Goal: Task Accomplishment & Management: Manage account settings

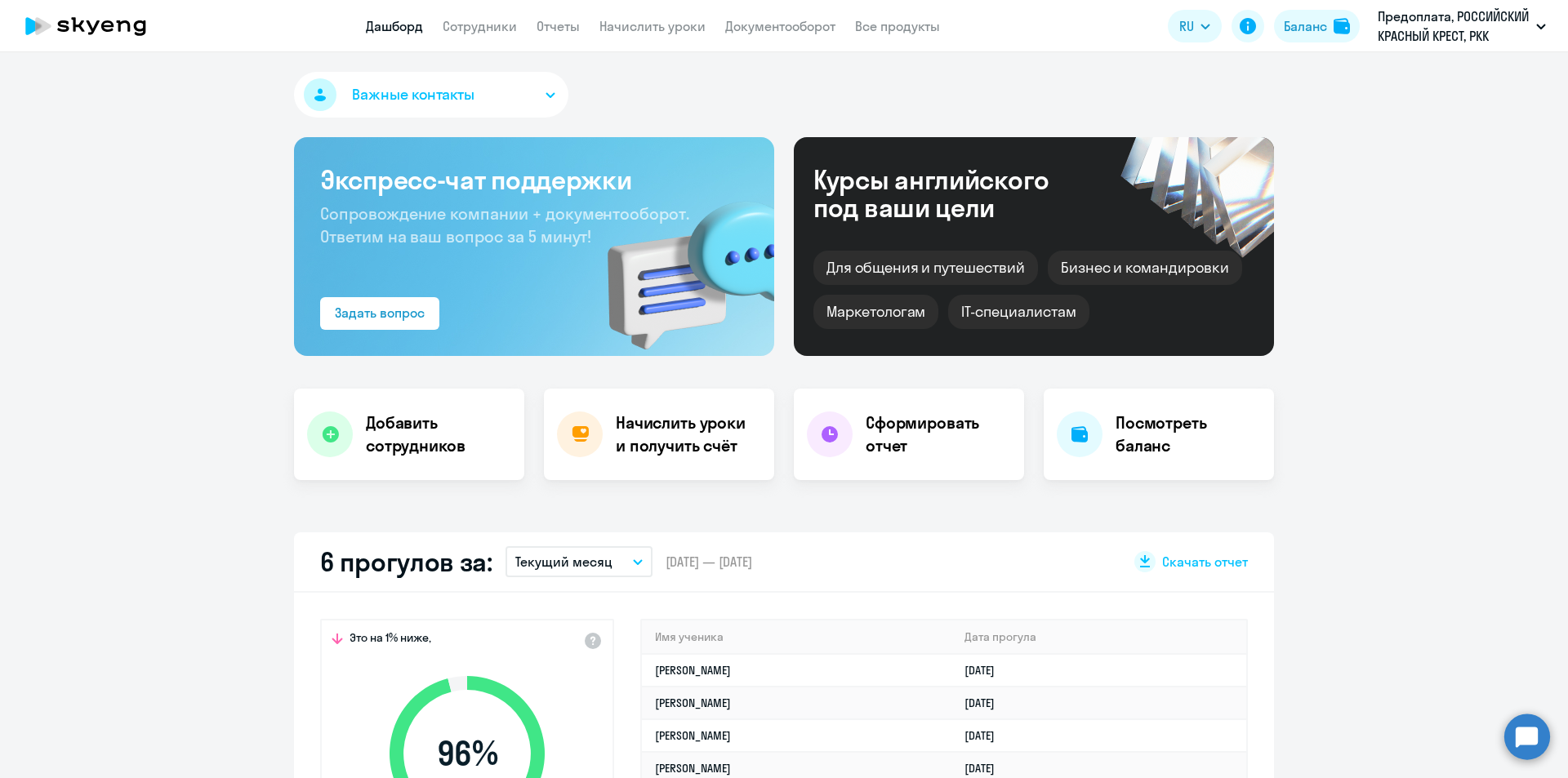
click at [496, 17] on app-menu-item-link "Сотрудники" at bounding box center [480, 26] width 74 height 21
click at [492, 33] on link "Сотрудники" at bounding box center [480, 25] width 74 height 17
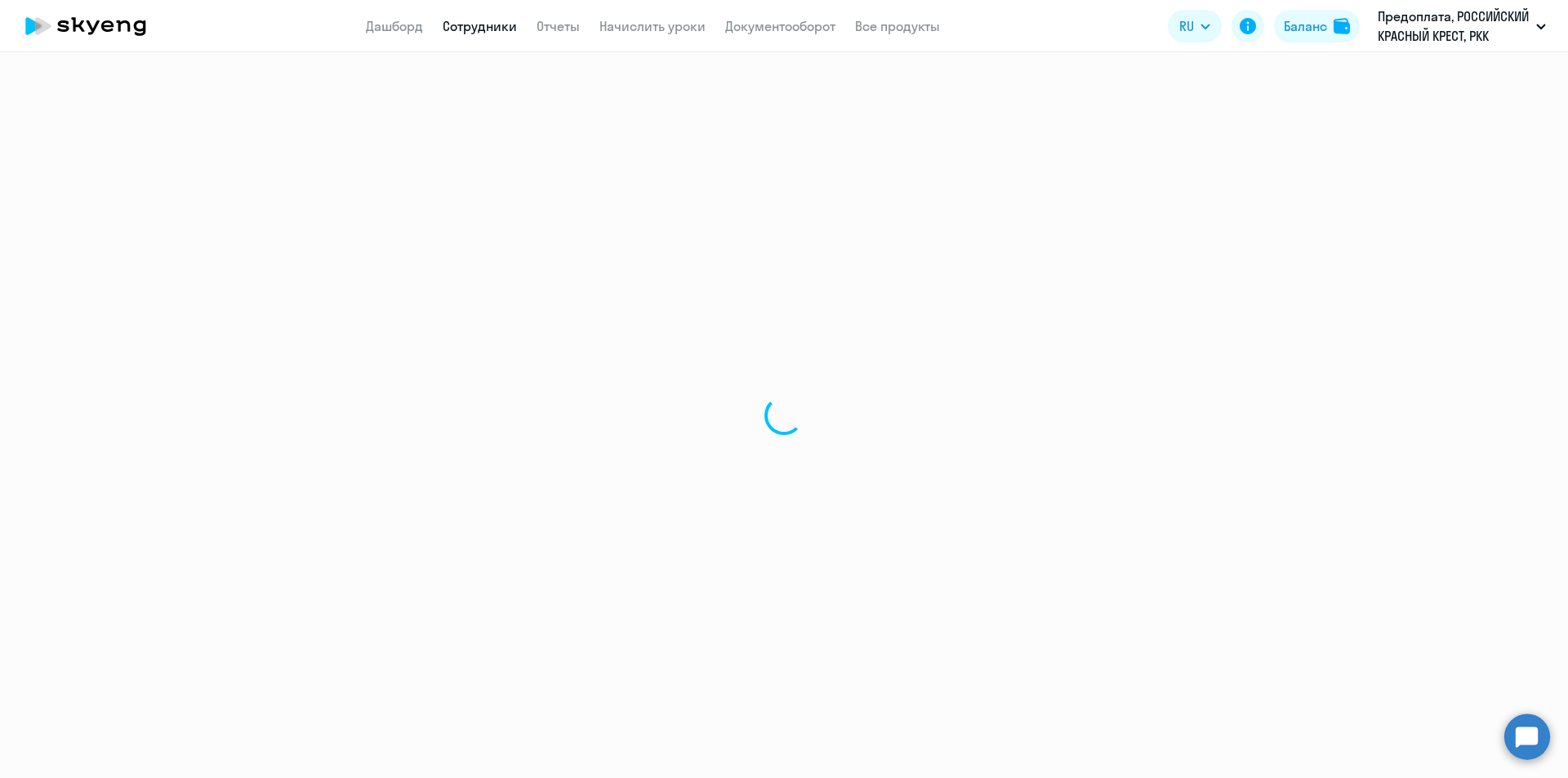
select select "30"
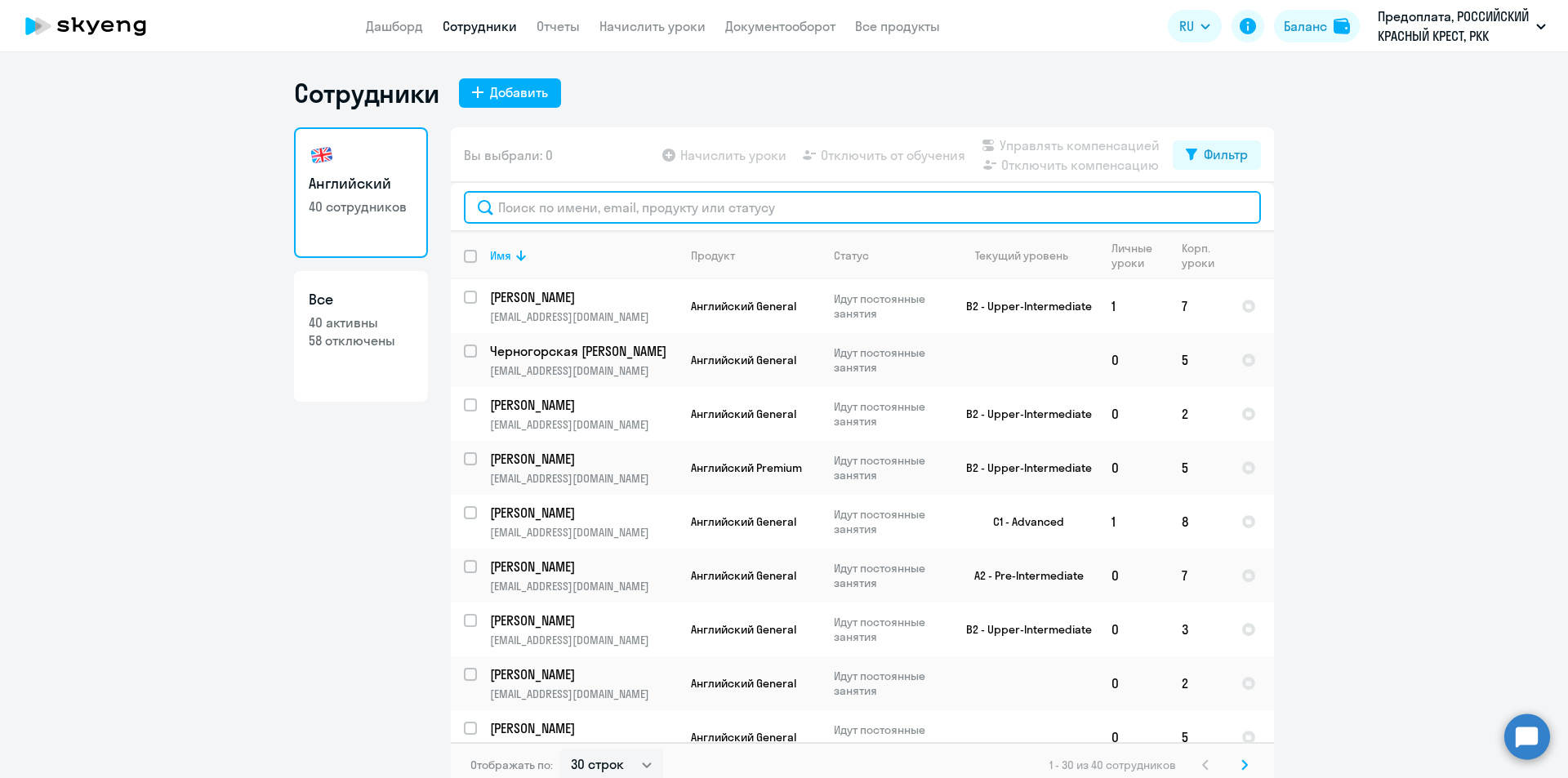
click at [583, 200] on input "text" at bounding box center [862, 206] width 797 height 32
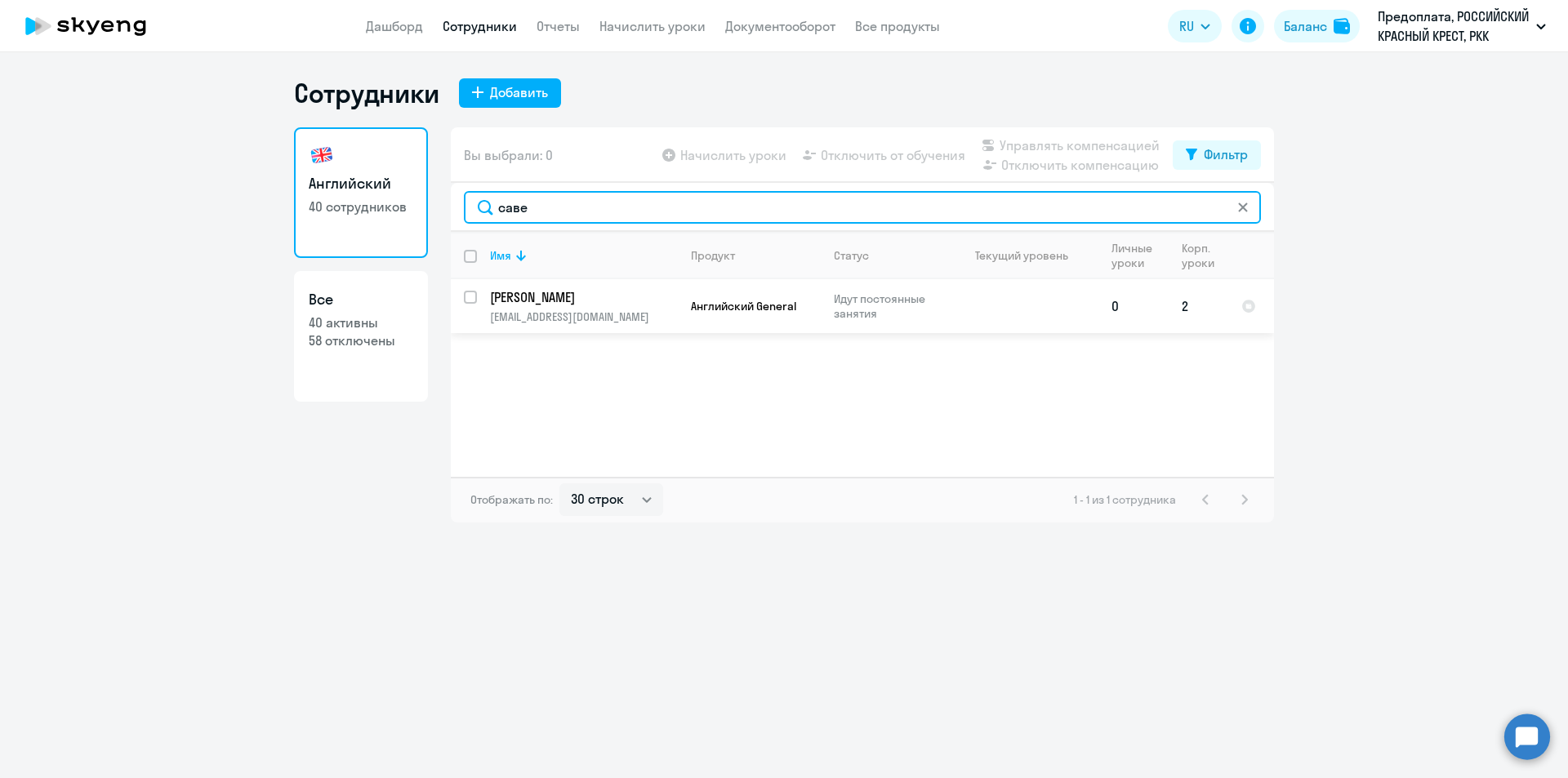
type input "саве"
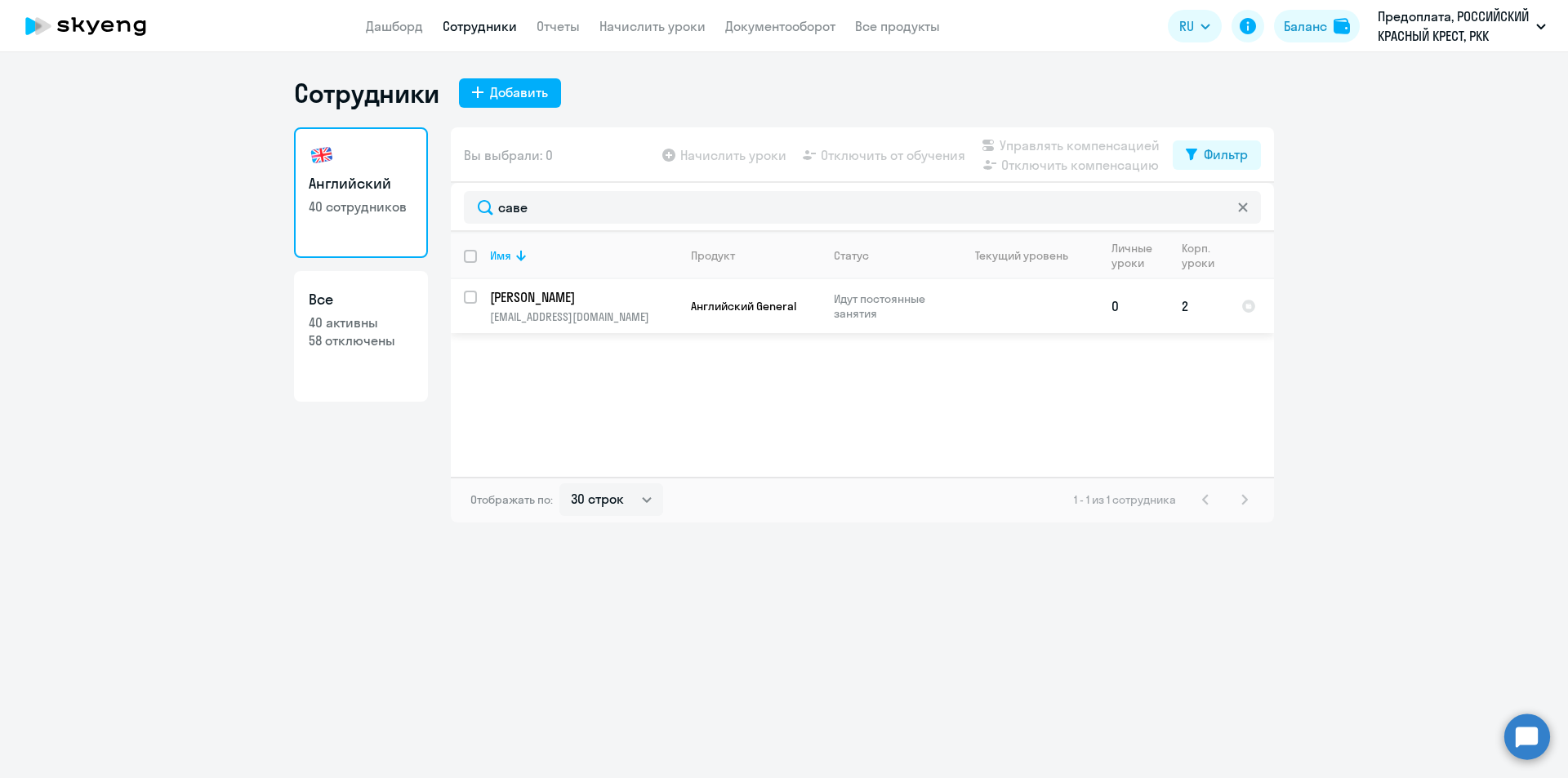
click at [548, 294] on p "[PERSON_NAME]" at bounding box center [582, 297] width 185 height 18
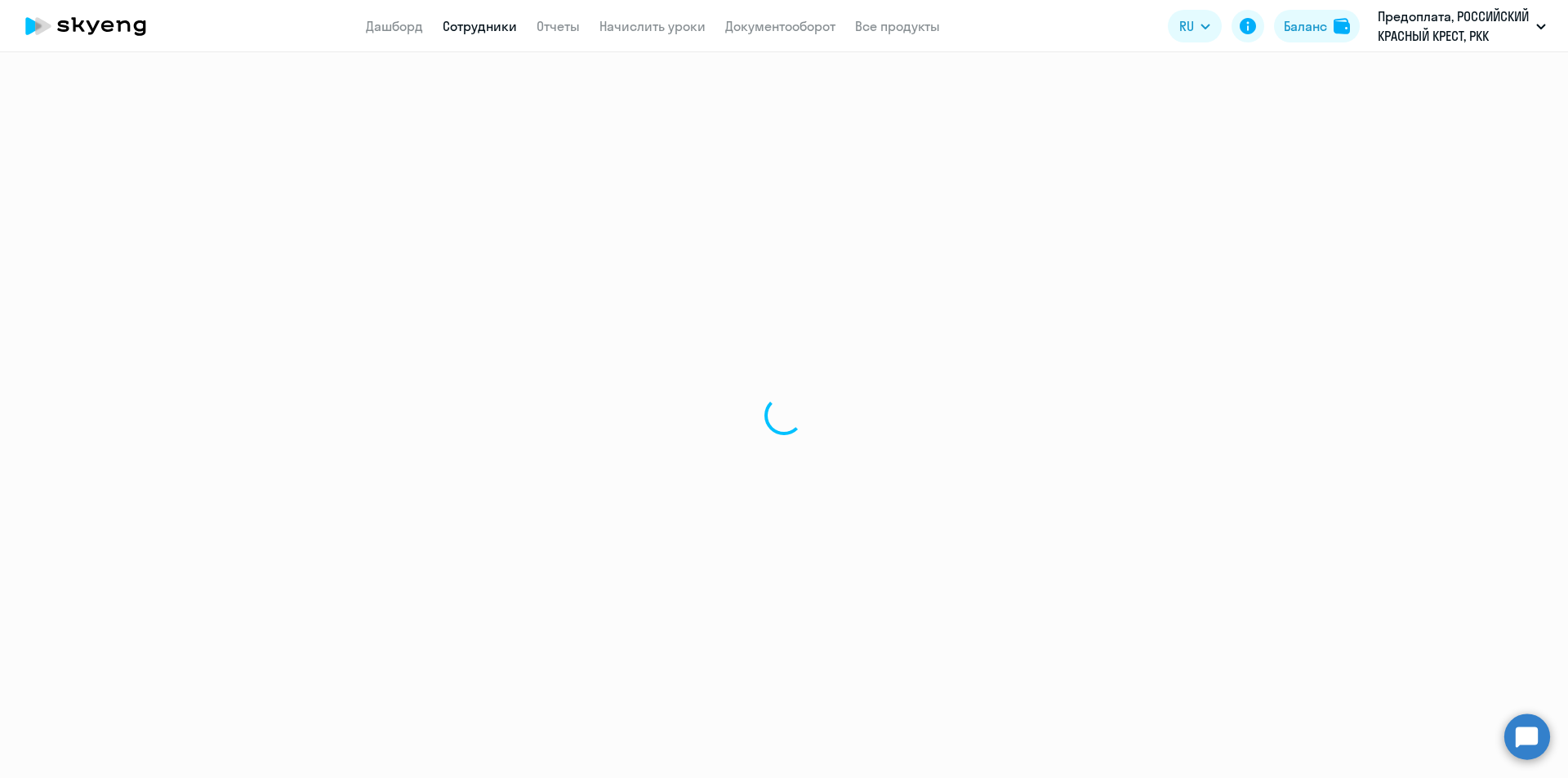
select select "english"
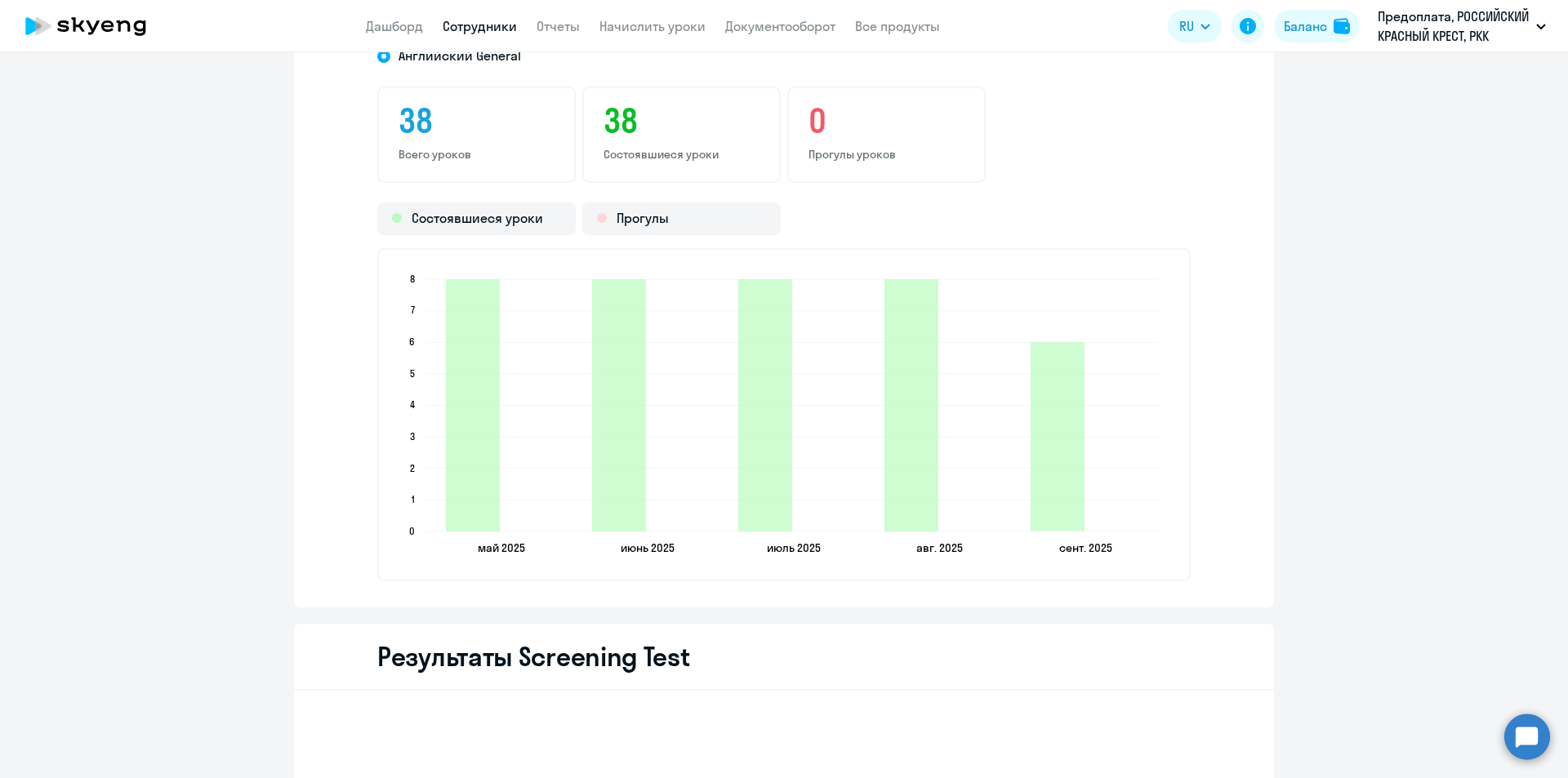
scroll to position [2415, 0]
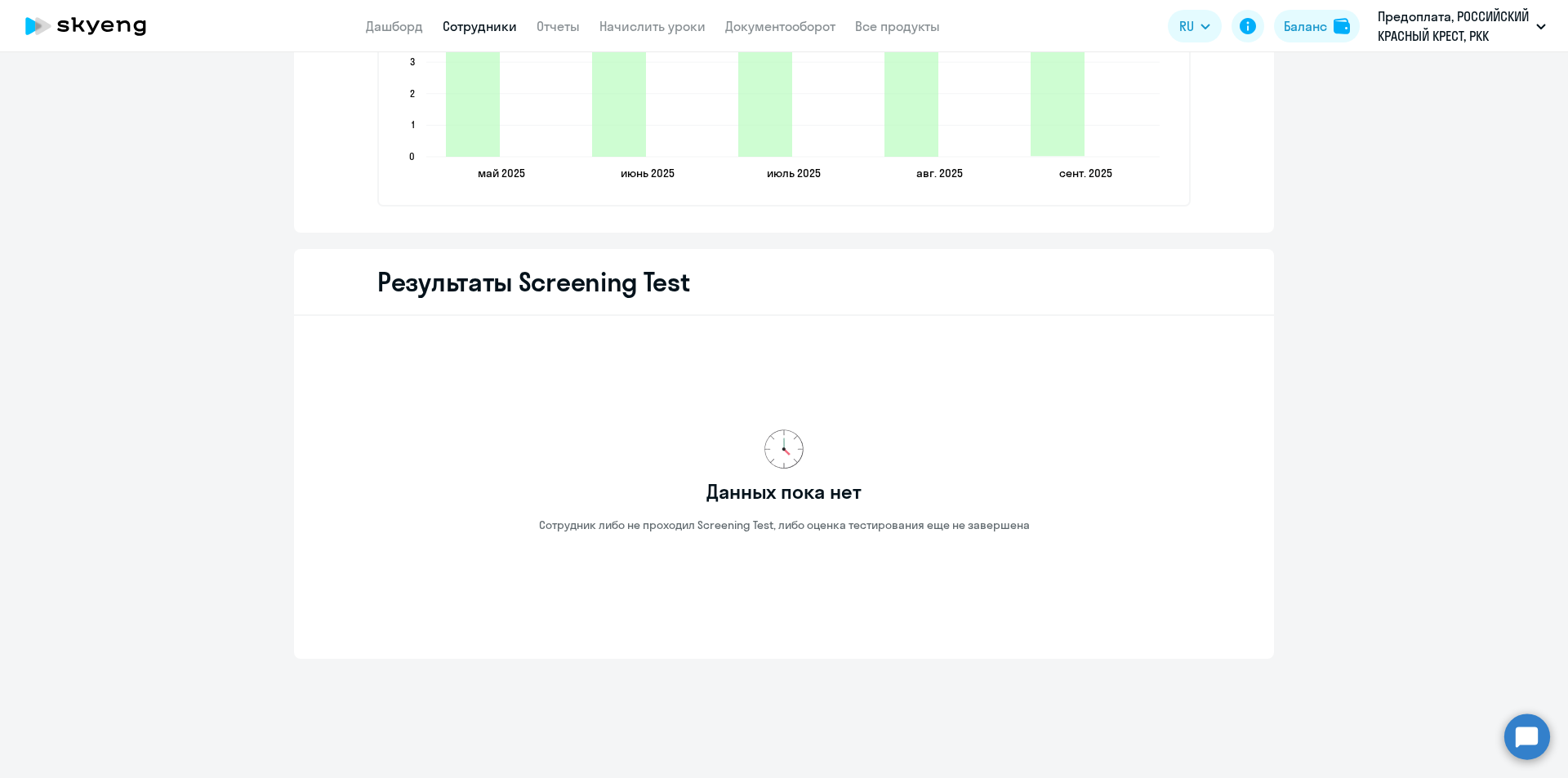
drag, startPoint x: 36, startPoint y: 264, endPoint x: 42, endPoint y: 242, distance: 22.8
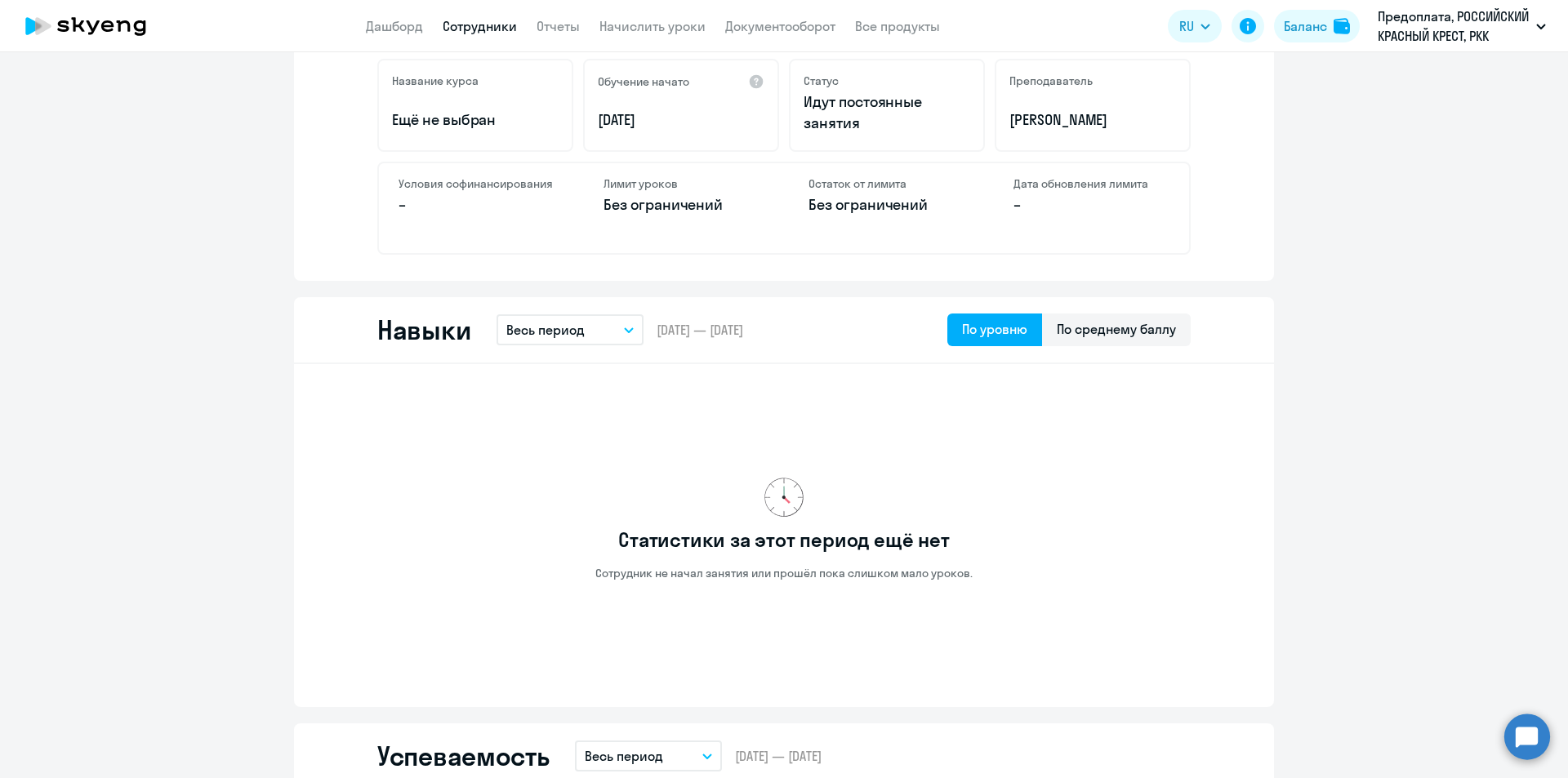
scroll to position [456, 0]
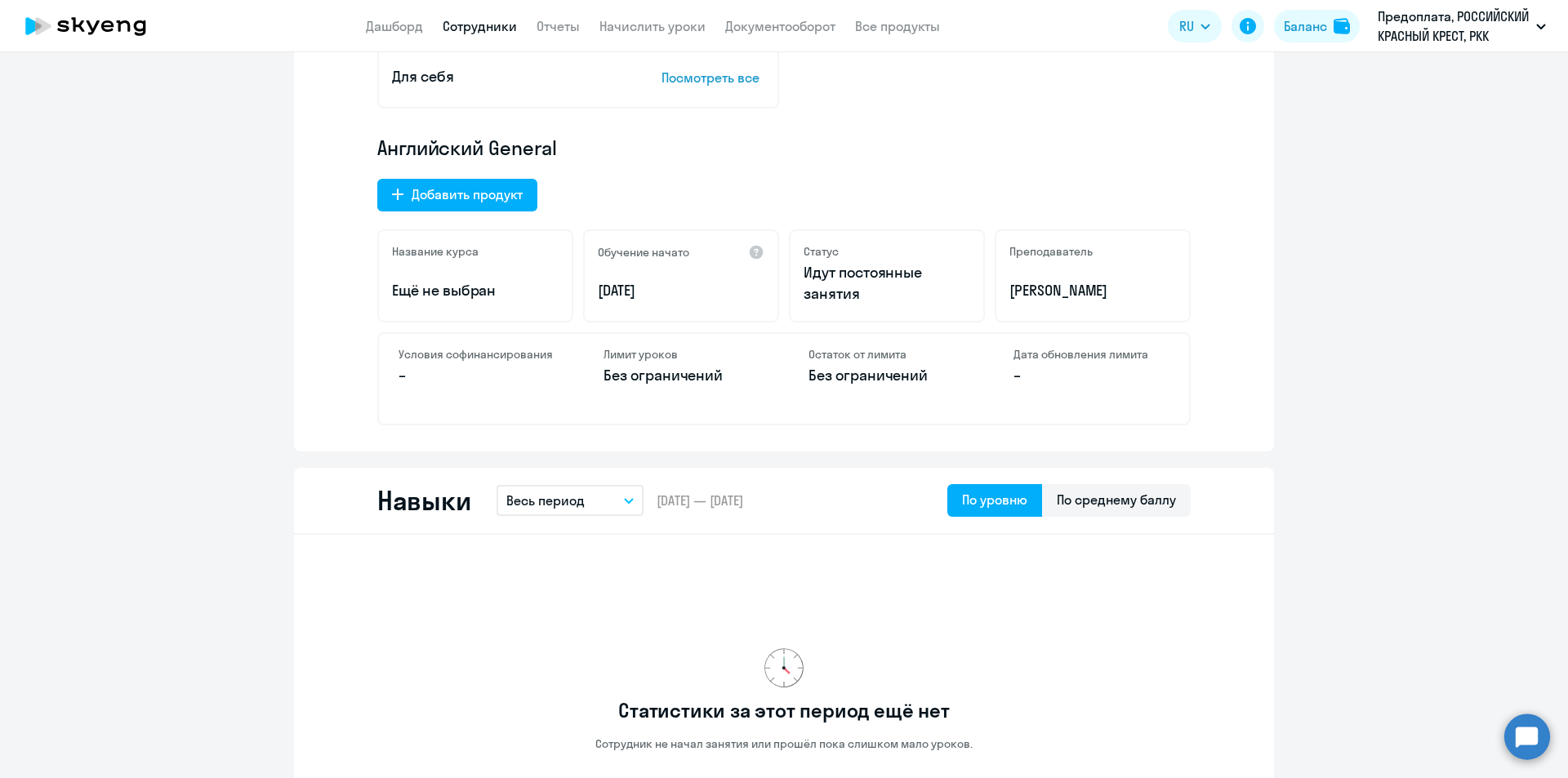
click at [482, 19] on link "Сотрудники" at bounding box center [480, 25] width 74 height 17
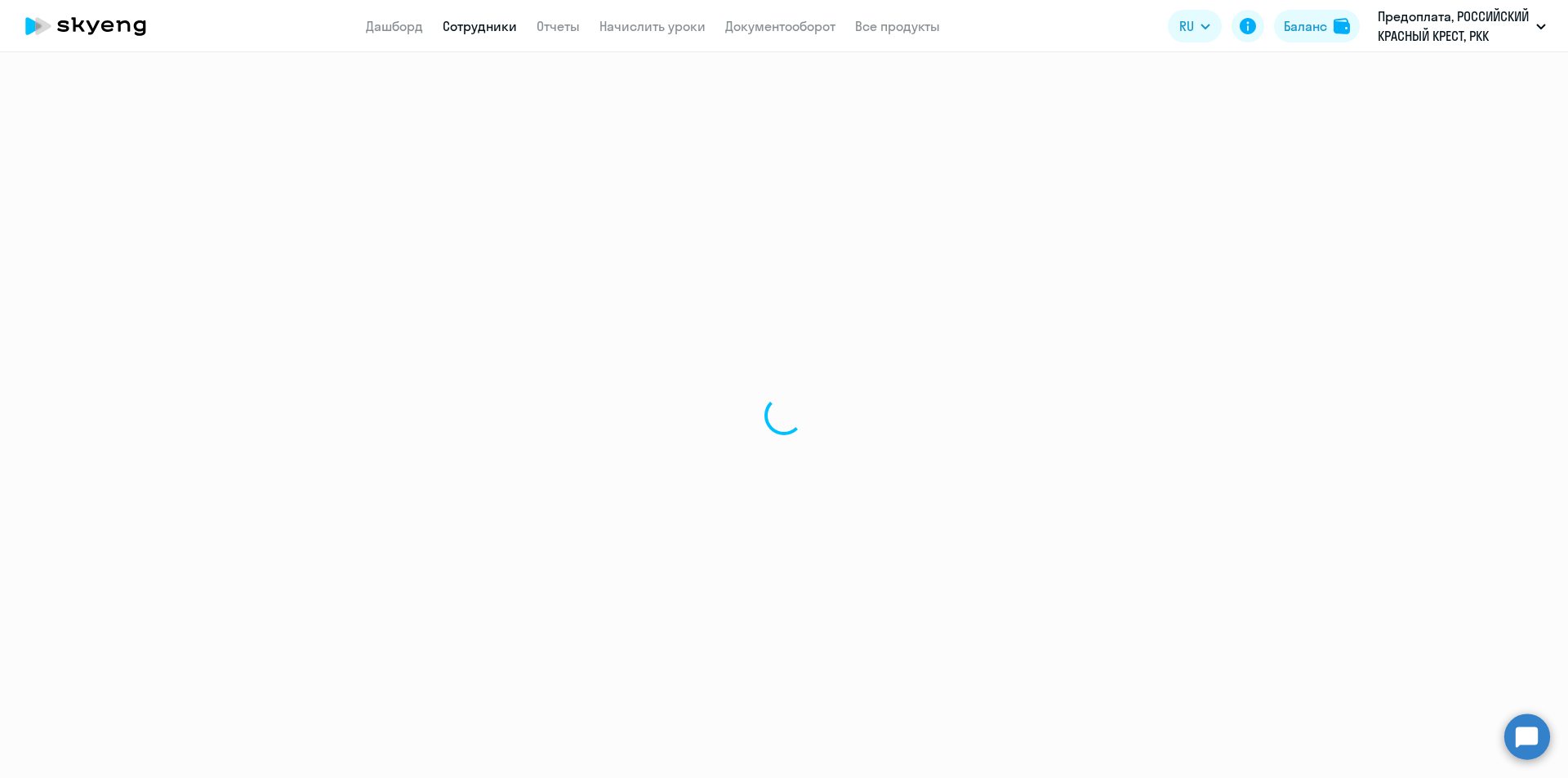
select select "30"
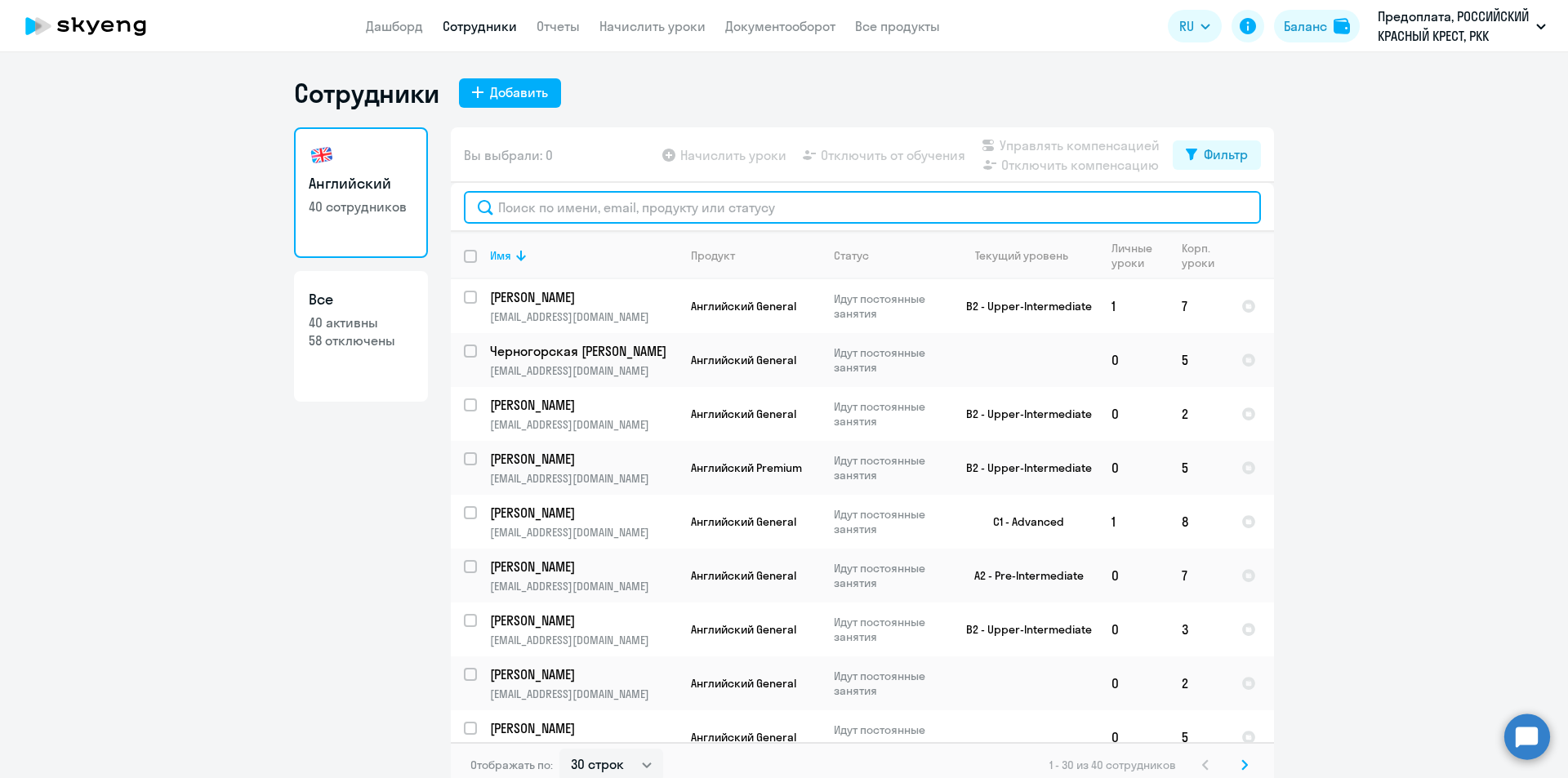
click at [608, 213] on input "text" at bounding box center [862, 206] width 797 height 32
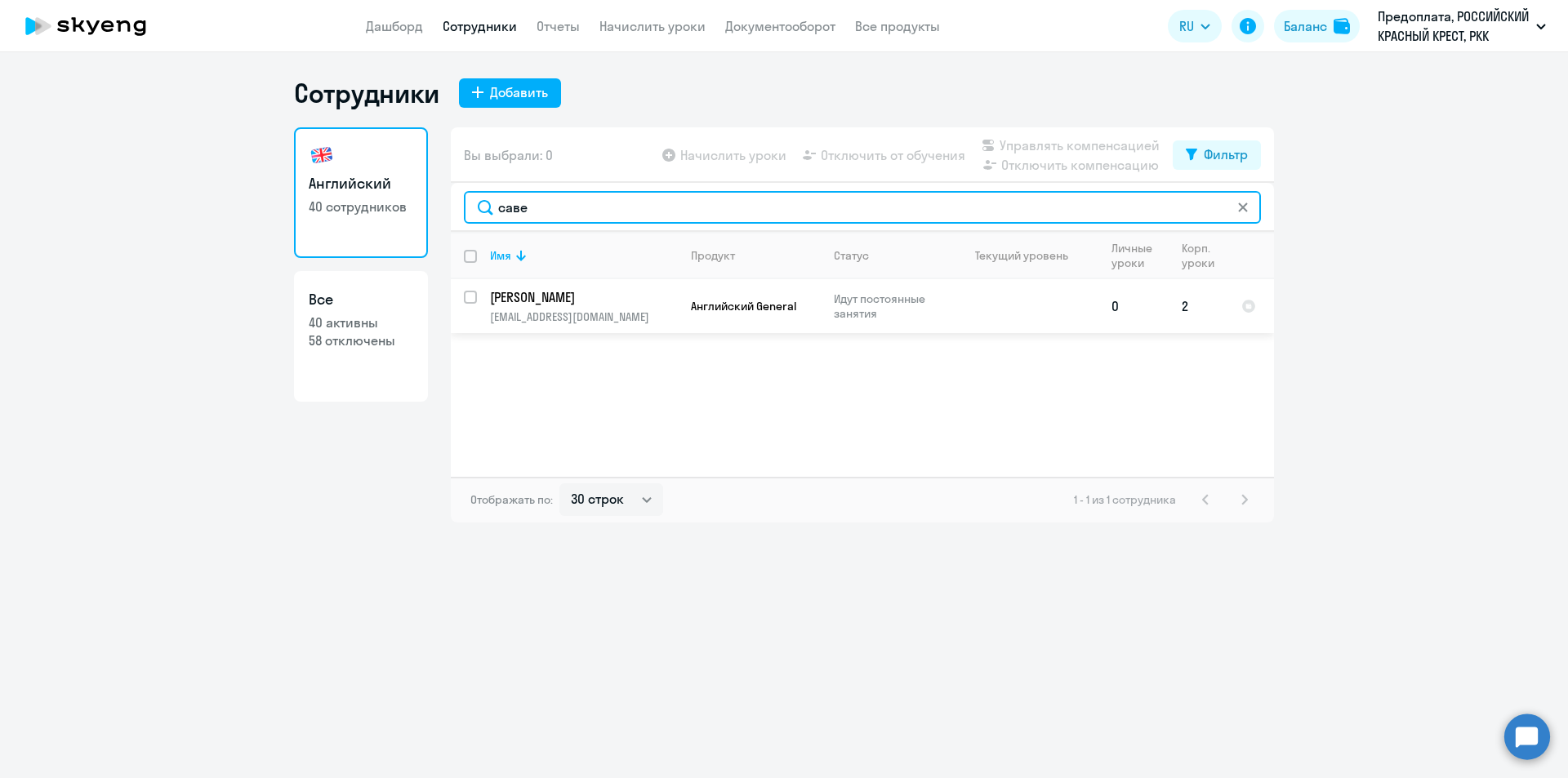
type input "саве"
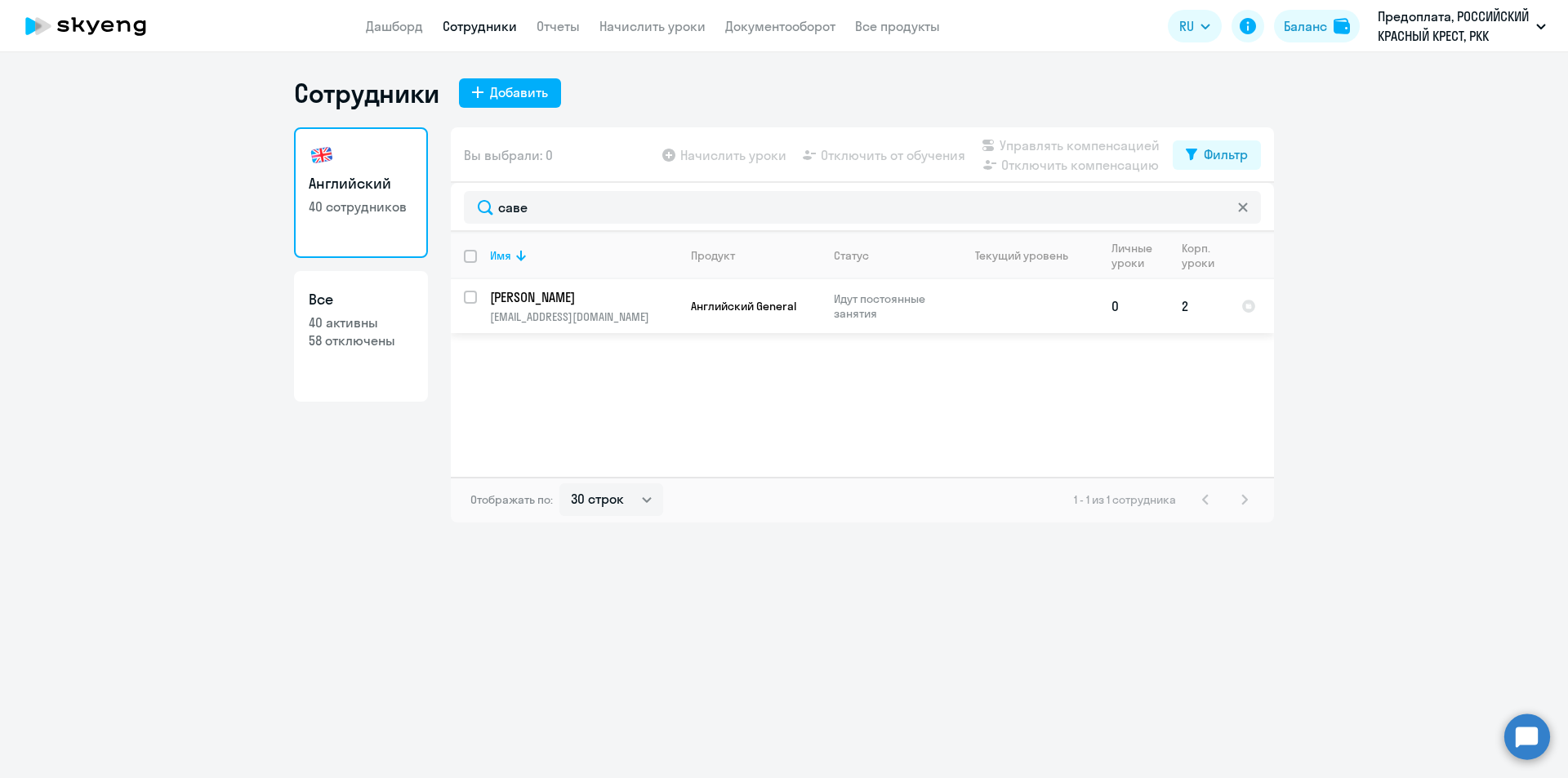
drag, startPoint x: 470, startPoint y: 300, endPoint x: 648, endPoint y: 200, distance: 204.2
click at [470, 299] on input "select row 3642138" at bounding box center [480, 306] width 32 height 32
checkbox input "true"
click at [738, 155] on span "Начислить уроки" at bounding box center [733, 155] width 106 height 20
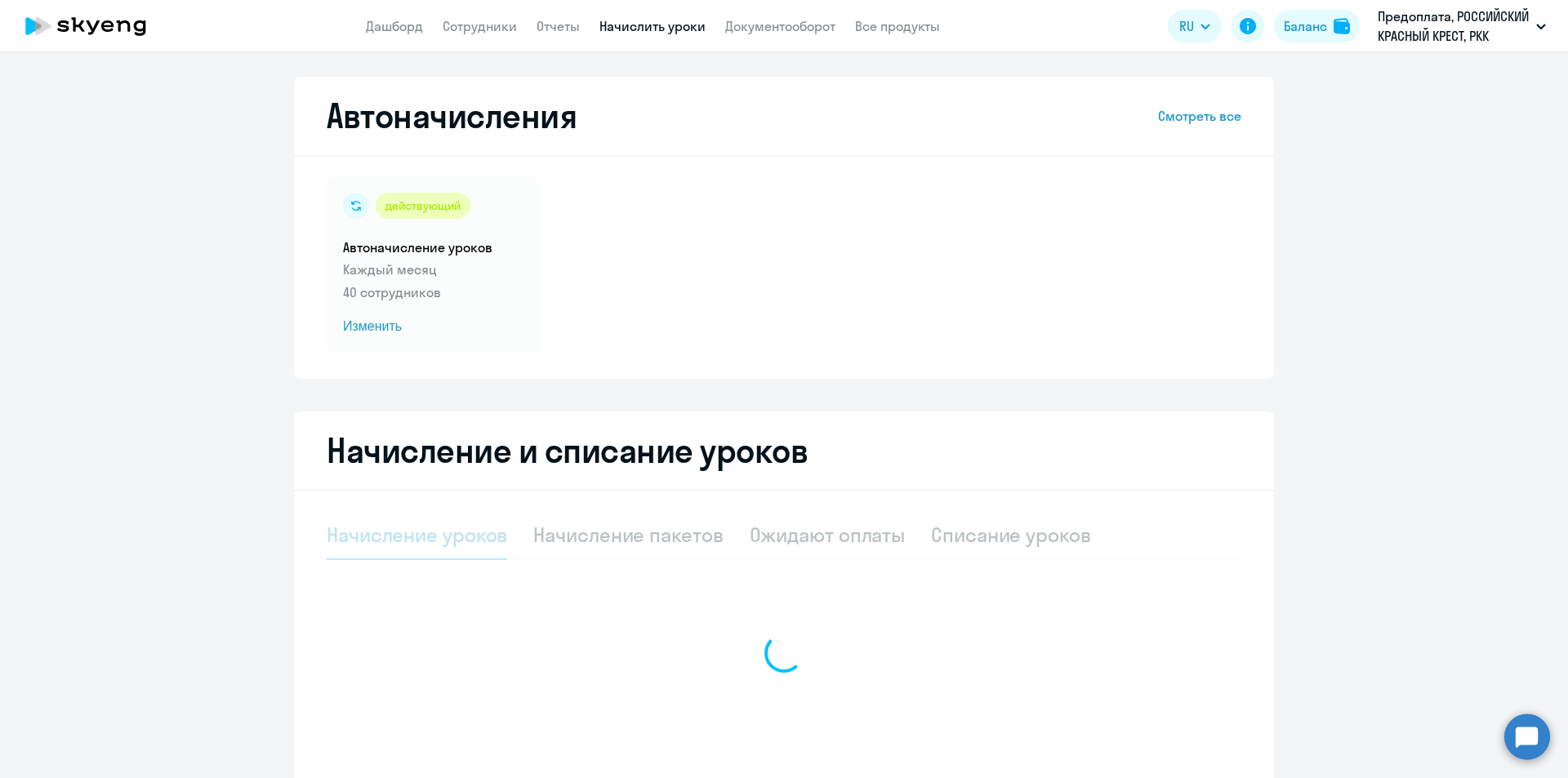
select select "10"
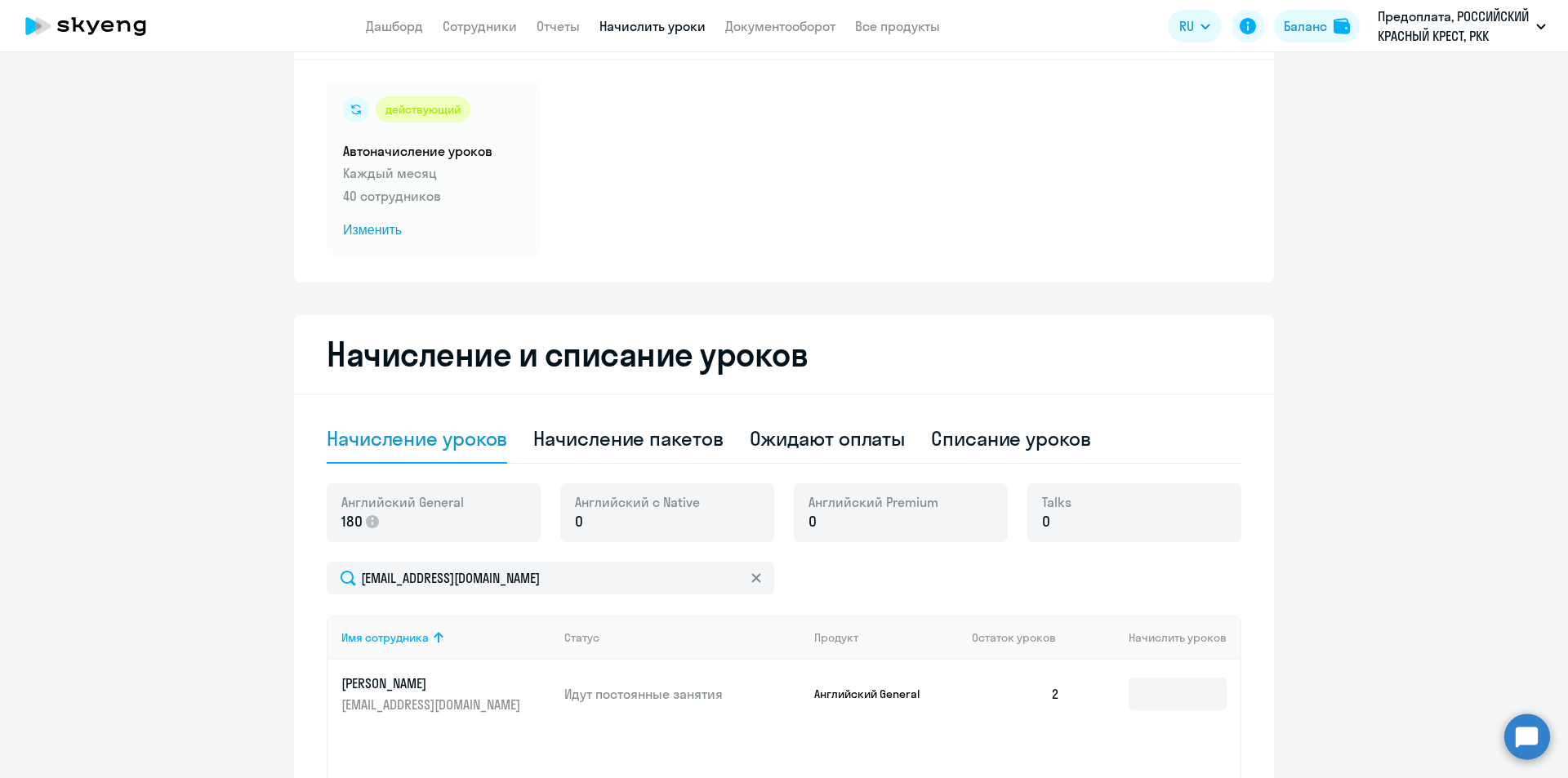
scroll to position [316, 0]
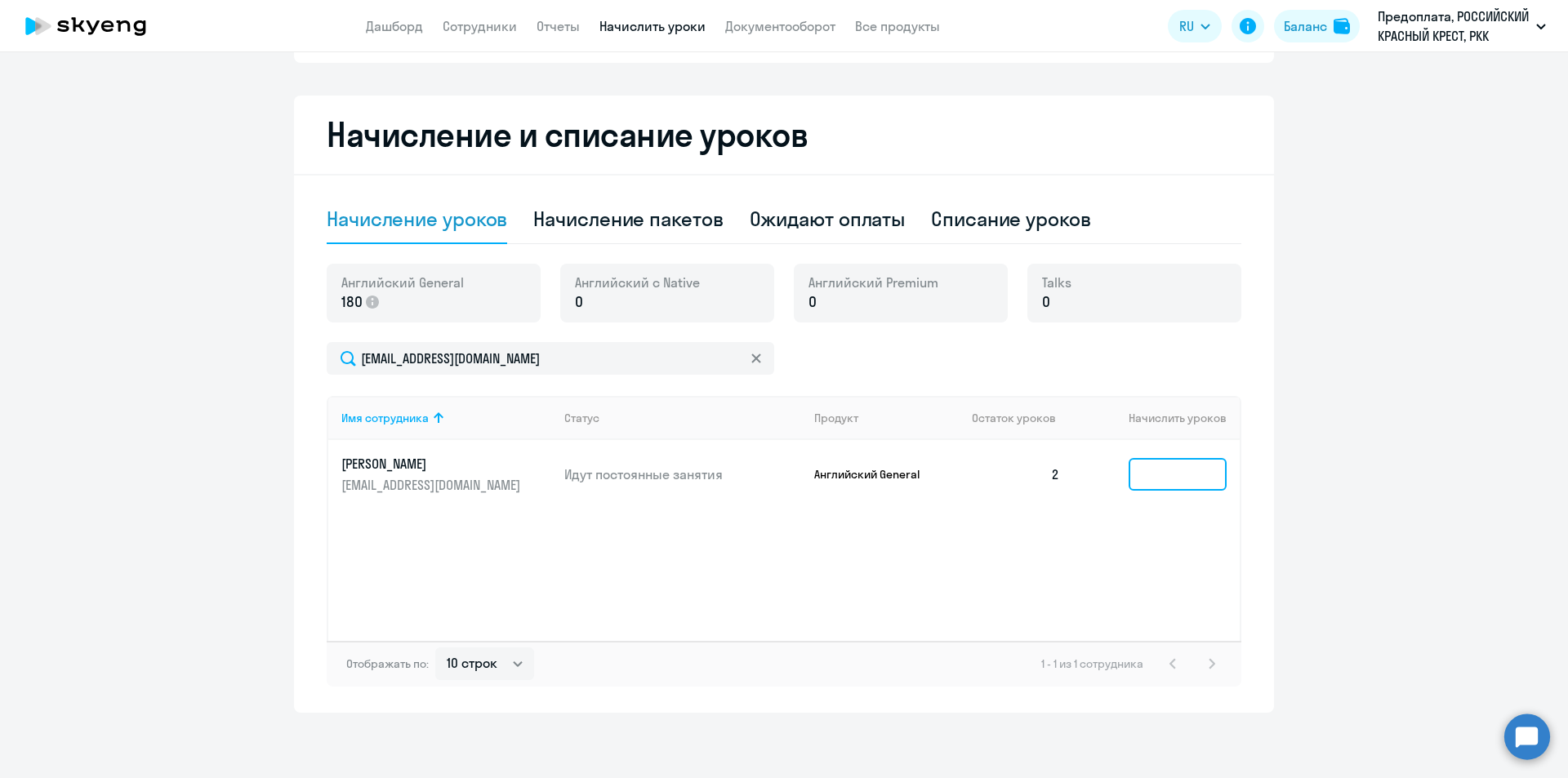
click at [1139, 475] on input at bounding box center [1177, 474] width 98 height 32
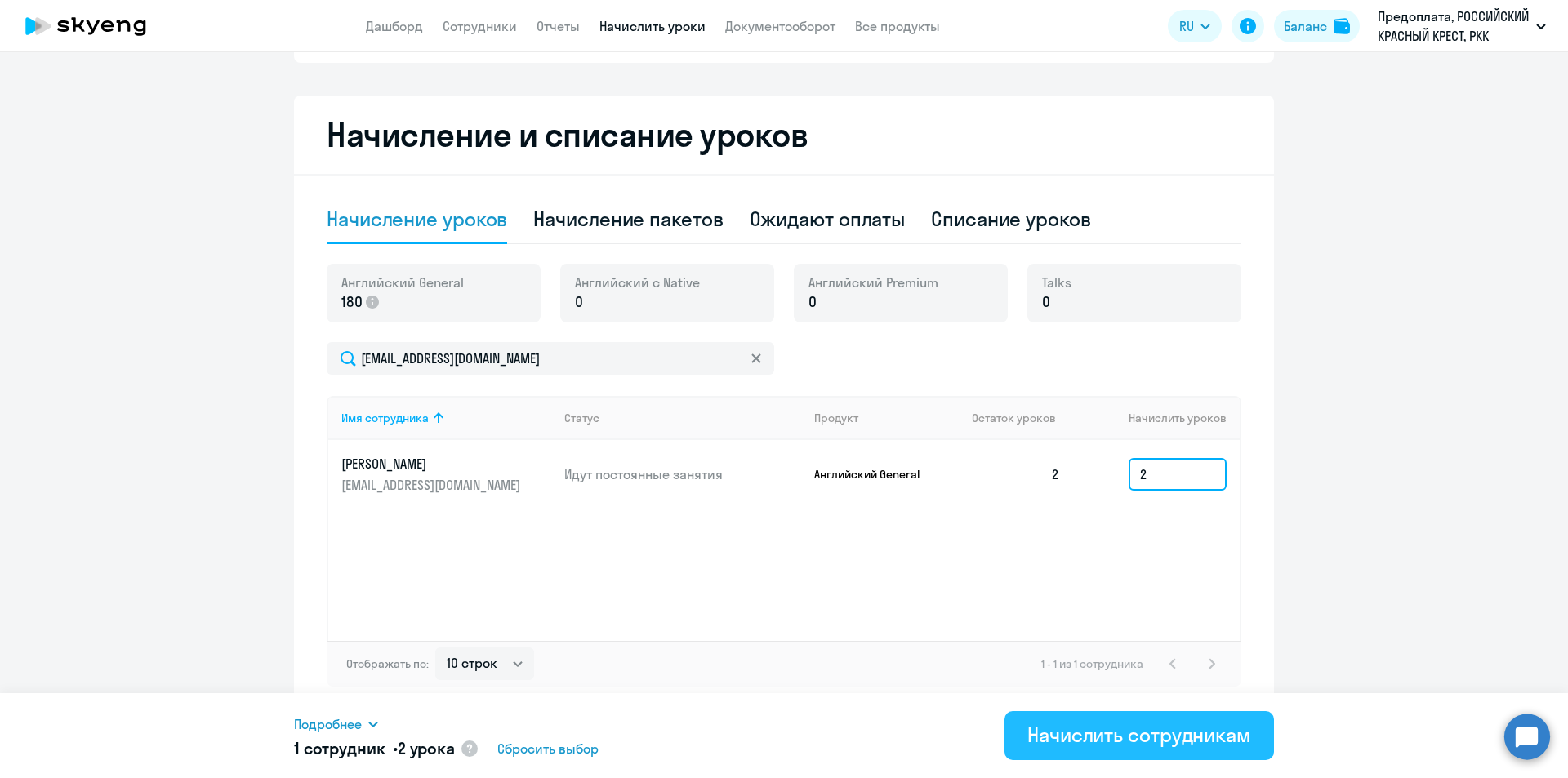
type input "2"
click at [1216, 735] on div "Начислить сотрудникам" at bounding box center [1138, 734] width 224 height 26
